Goal: Task Accomplishment & Management: Manage account settings

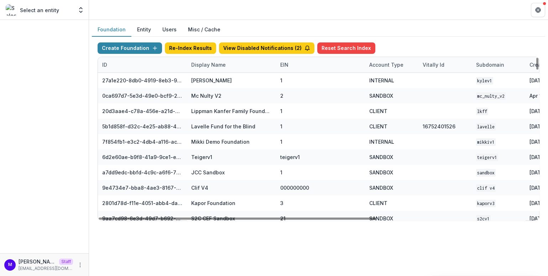
click at [200, 62] on div "Display Name" at bounding box center [208, 64] width 43 height 7
click at [204, 78] on input at bounding box center [230, 79] width 85 height 11
type input "*"
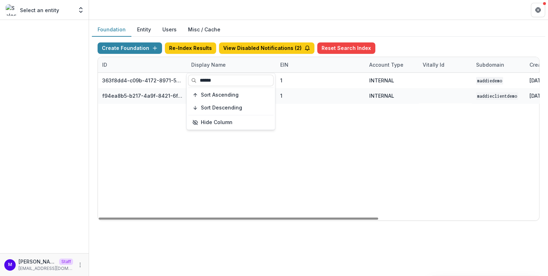
type input "******"
click at [323, 20] on div "Foundation Entity Users Misc / Cache Create Foundation Re-Index Results View Di…" at bounding box center [318, 124] width 459 height 209
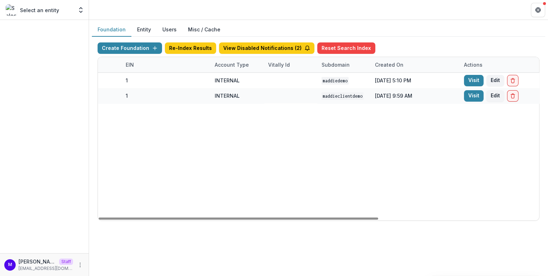
scroll to position [0, 198]
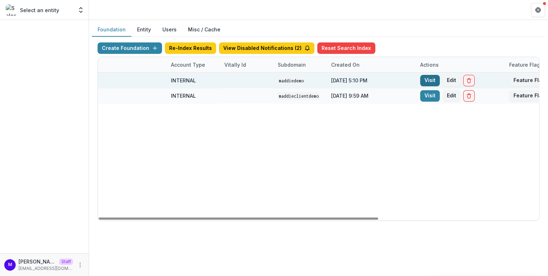
click at [431, 79] on link "Visit" at bounding box center [430, 80] width 20 height 11
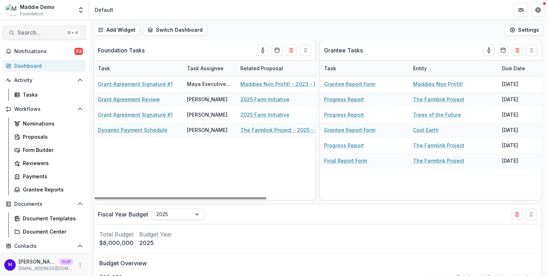
click at [37, 32] on span "Search..." at bounding box center [39, 32] width 45 height 7
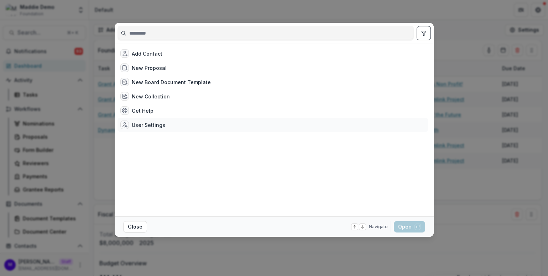
click at [129, 128] on div "User Settings" at bounding box center [142, 124] width 45 height 9
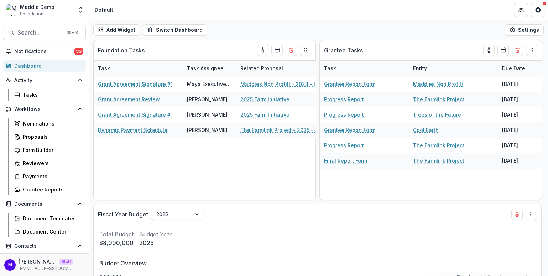
select select "**********"
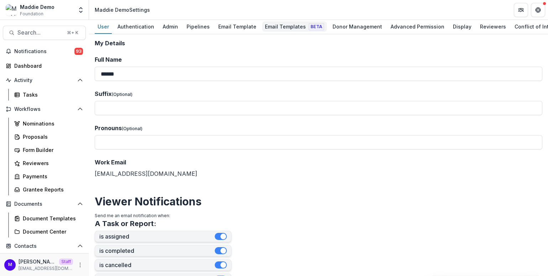
click at [288, 20] on link "Email Templates Beta" at bounding box center [294, 27] width 65 height 14
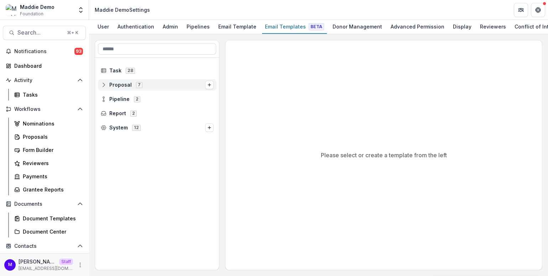
click at [116, 86] on span "Proposal" at bounding box center [120, 85] width 22 height 6
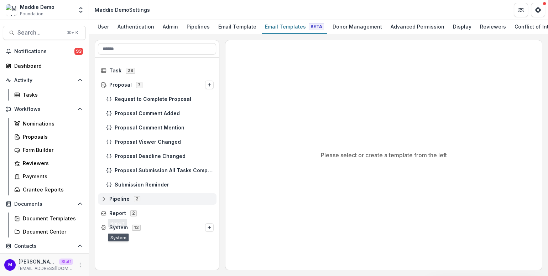
click at [119, 195] on div "Pipeline 2" at bounding box center [157, 198] width 119 height 11
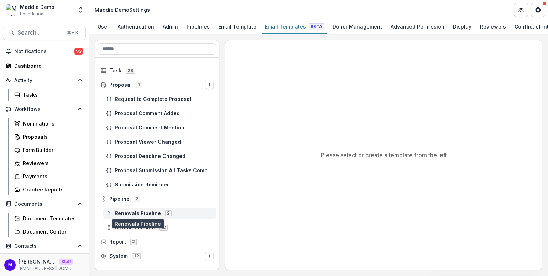
click at [131, 212] on span "Renewals Pipeline" at bounding box center [138, 213] width 46 height 6
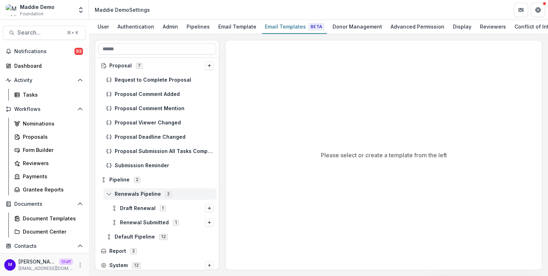
scroll to position [22, 0]
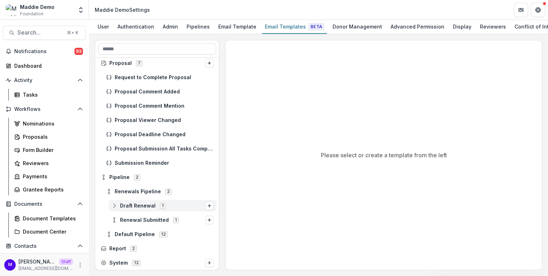
click at [135, 206] on span "Draft Renewal" at bounding box center [138, 206] width 36 height 6
click at [143, 222] on span "Viewer Stage Change Message" at bounding box center [169, 220] width 88 height 6
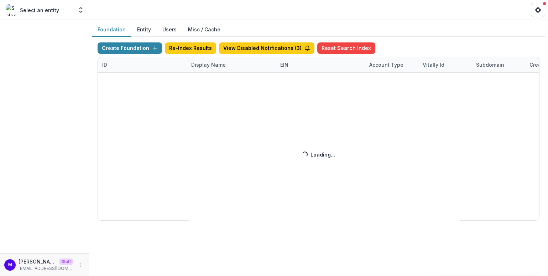
click at [205, 62] on div "Create Foundation Re-Index Results View Disabled Notifications ( 3 ) Reset Sear…" at bounding box center [319, 131] width 442 height 178
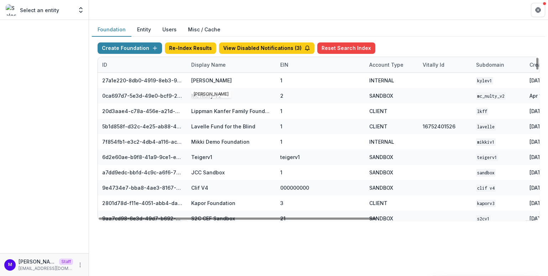
click at [207, 64] on div "Display Name" at bounding box center [208, 64] width 43 height 7
click at [207, 79] on input at bounding box center [230, 79] width 85 height 11
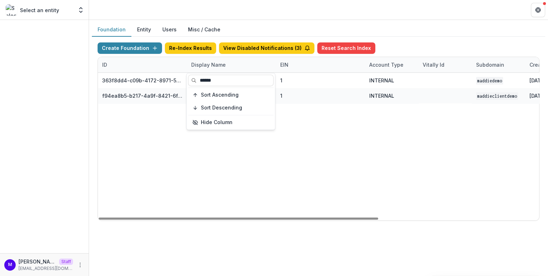
type input "******"
click at [280, 15] on header at bounding box center [318, 10] width 459 height 20
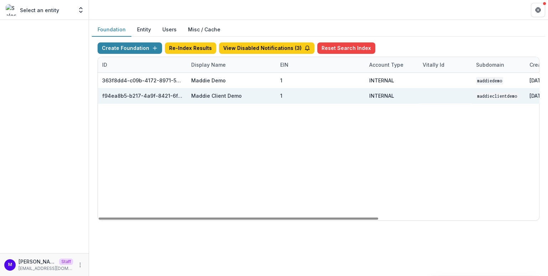
scroll to position [0, 253]
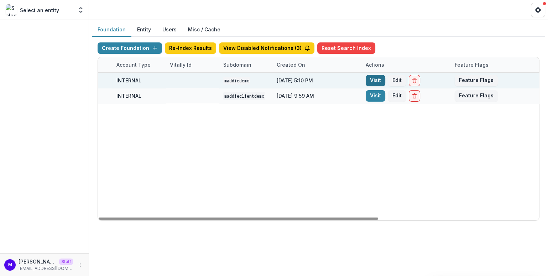
click at [375, 77] on link "Visit" at bounding box center [376, 80] width 20 height 11
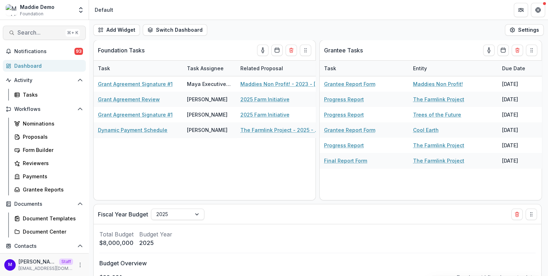
click at [35, 30] on span "Search..." at bounding box center [39, 32] width 45 height 7
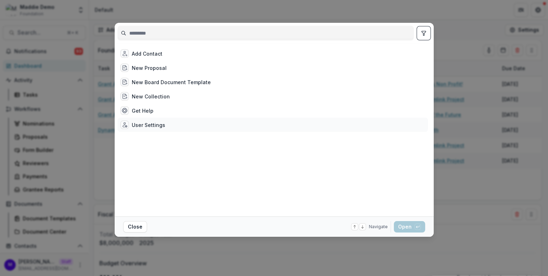
click at [146, 125] on div "User Settings" at bounding box center [148, 124] width 33 height 7
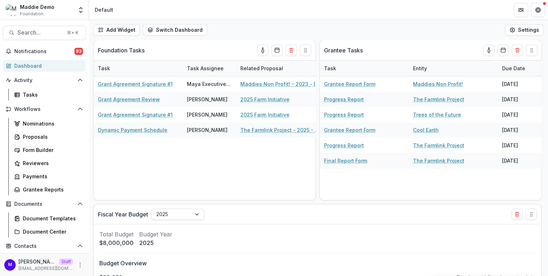
select select "**********"
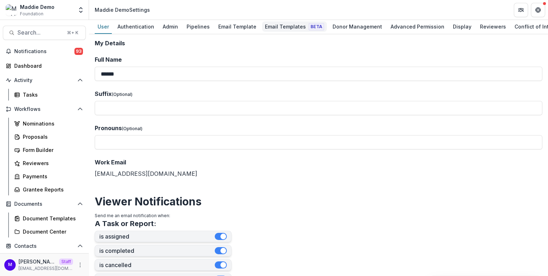
click at [286, 26] on div "Email Templates Beta" at bounding box center [294, 26] width 65 height 10
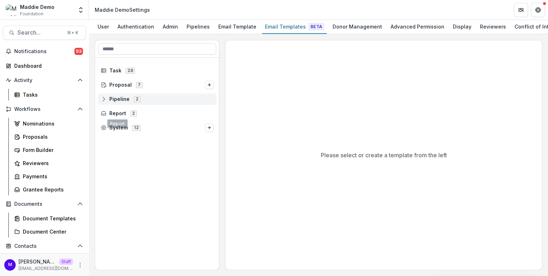
click at [117, 97] on span "Pipeline" at bounding box center [119, 99] width 20 height 6
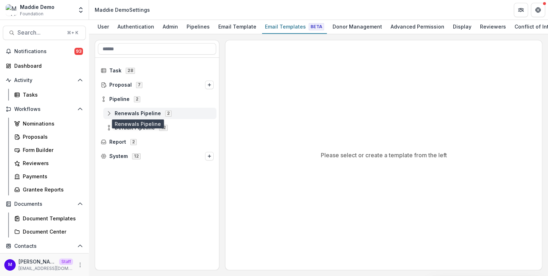
click at [119, 114] on span "Renewals Pipeline" at bounding box center [138, 113] width 46 height 6
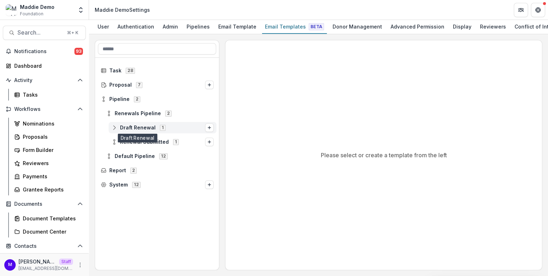
click at [134, 128] on span "Draft Renewal" at bounding box center [138, 128] width 36 height 6
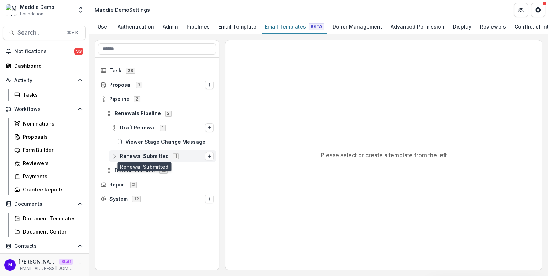
click at [144, 155] on span "Renewal Submitted" at bounding box center [144, 156] width 49 height 6
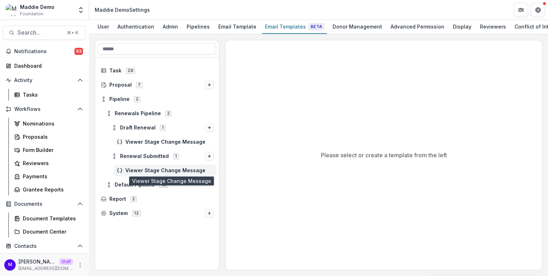
click at [150, 169] on span "Viewer Stage Change Message" at bounding box center [169, 170] width 88 height 6
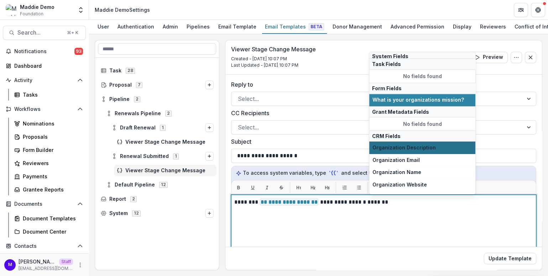
scroll to position [36, 0]
